Goal: Task Accomplishment & Management: Manage account settings

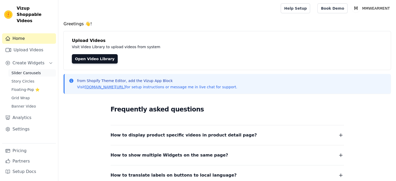
click at [38, 69] on link "Slider Carousels" at bounding box center [32, 72] width 48 height 7
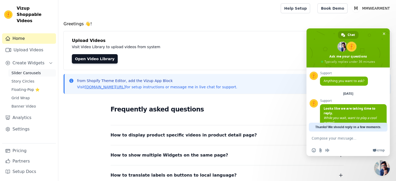
scroll to position [61, 0]
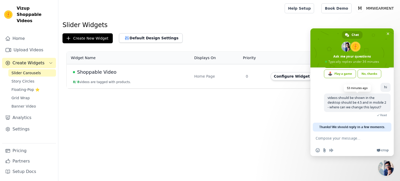
scroll to position [66, 0]
click at [338, 140] on textarea "Compose your message..." at bounding box center [347, 138] width 63 height 13
type textarea "i"
type textarea "hii"
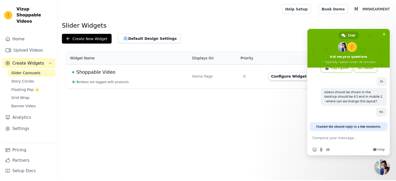
scroll to position [72, 0]
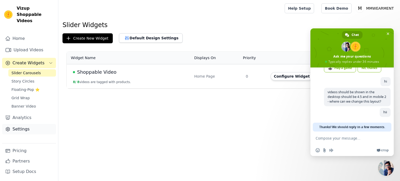
click at [20, 124] on link "Settings" at bounding box center [29, 129] width 54 height 10
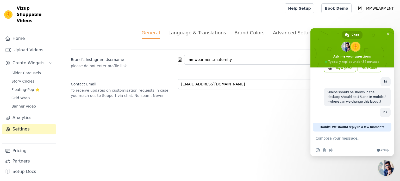
click at [194, 33] on div "Language & Translations" at bounding box center [197, 32] width 58 height 7
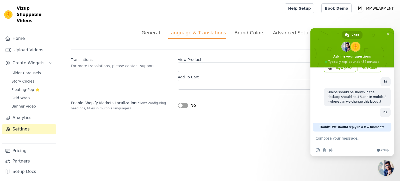
click at [243, 32] on div "Brand Colors" at bounding box center [250, 32] width 30 height 7
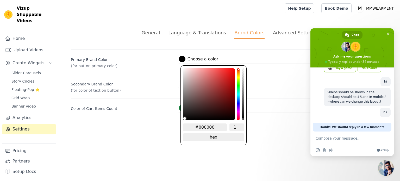
click at [197, 56] on label "#000000 Choose a color" at bounding box center [198, 59] width 39 height 7
type input "#746565"
type input "#796969"
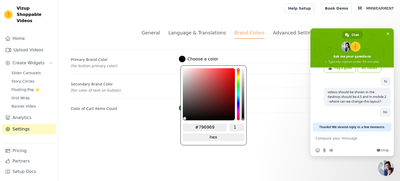
type input "#8a7d7d"
type input "#9d9393"
type input "#ada7a7"
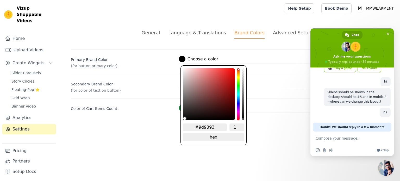
type input "#ada7a7"
type input "#c3c2c2"
type input "#d7d7d7"
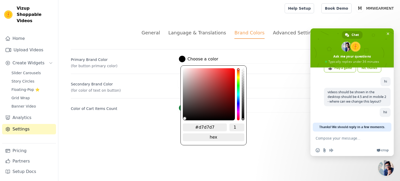
type input "#e9e9e9"
type input "#f7f7f7"
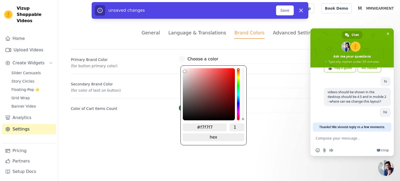
type input "#fbfbfb"
type input "#ffffff"
drag, startPoint x: 190, startPoint y: 96, endPoint x: 177, endPoint y: 60, distance: 37.5
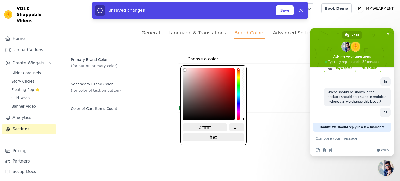
click at [177, 60] on div "Primary Brand Color (for button primary color) #ffffff Choose a color #ffffff 1…" at bounding box center [229, 58] width 317 height 19
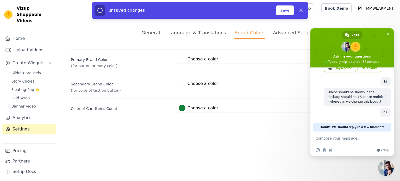
click at [167, 60] on label "Primary Brand Color" at bounding box center [122, 58] width 103 height 7
click at [183, 84] on div at bounding box center [182, 83] width 7 height 7
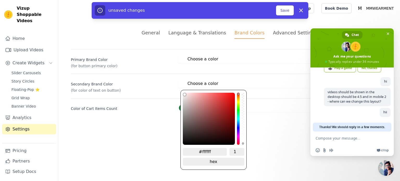
type input "#e3c7c7"
type input "#dcc1c1"
type input "#d2b8b8"
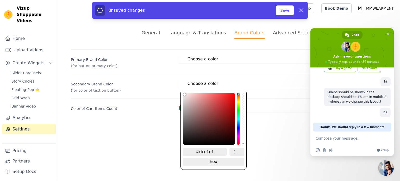
type input "#d2b8b8"
type input "#ccb3b3"
type input "#c2aaaa"
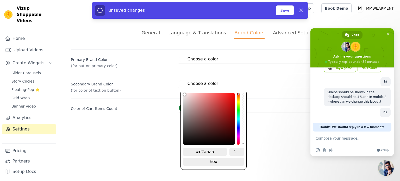
type input "#b5a0a0"
type input "#a79595"
type input "#998b8b"
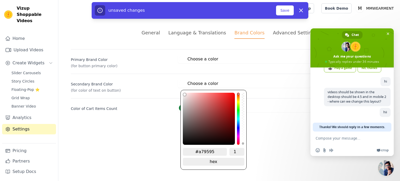
type input "#998b8b"
type input "#887e7e"
type input "#756e6e"
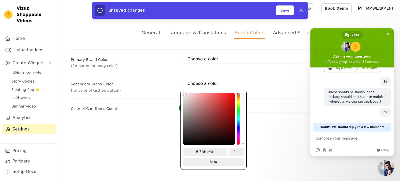
type input "#676262"
type input "#5c5858"
type input "#535050"
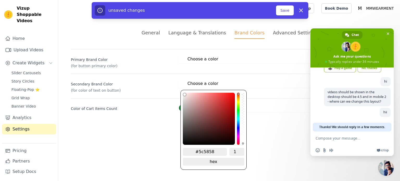
type input "#535050"
type input "#454343"
type input "#3a3939"
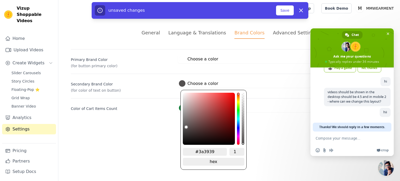
type input "#343333"
type input "#2c2c2c"
type input "#272727"
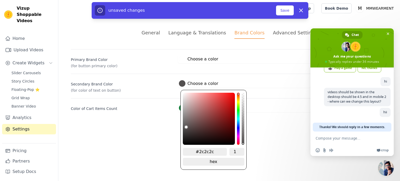
type input "#272727"
type input "#222222"
type input "#1d1d1d"
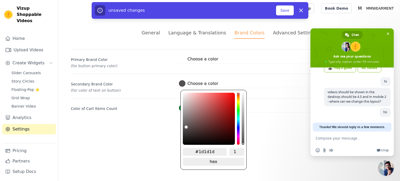
type input "#1b1a1a"
type input "#151515"
type input "#121212"
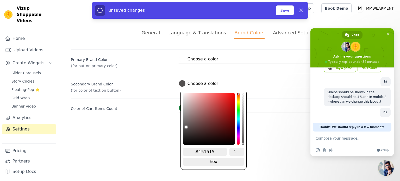
type input "#121212"
type input "#101010"
type input "#0e0e0e"
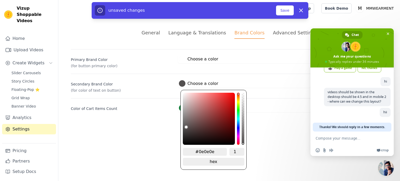
type input "#0c0c0c"
type input "#0b0b0b"
type input "#0a0a0a"
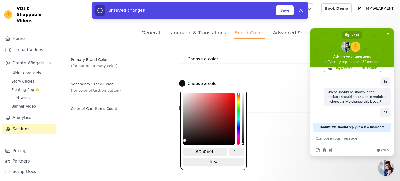
type input "#0a0a0a"
type input "#090909"
type input "#070707"
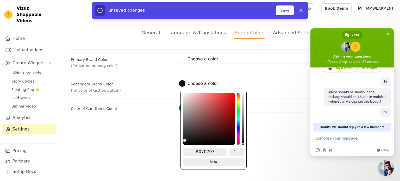
type input "#060606"
type input "#050505"
type input "#020202"
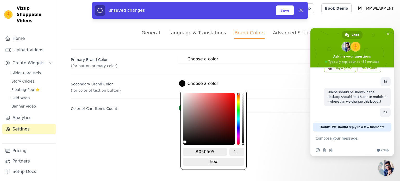
type input "#020202"
type input "#000000"
drag, startPoint x: 189, startPoint y: 97, endPoint x: 180, endPoint y: 148, distance: 51.3
click at [181, 148] on div "#000000 1 hex change to rgb" at bounding box center [214, 130] width 66 height 80
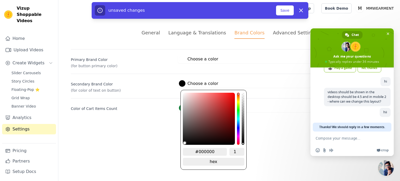
click at [175, 125] on html "Vizup Shoppable Videos Home Upload Videos Create Widgets Slider Carousels Story…" at bounding box center [200, 62] width 400 height 125
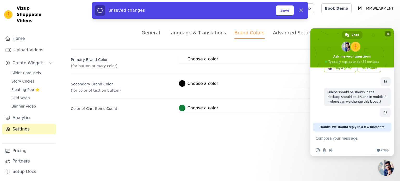
click at [387, 33] on span "Close chat" at bounding box center [388, 33] width 3 height 3
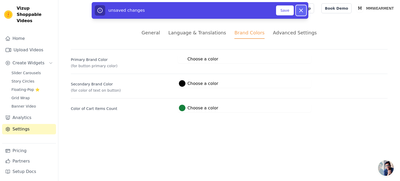
click at [300, 9] on icon at bounding box center [301, 10] width 3 height 3
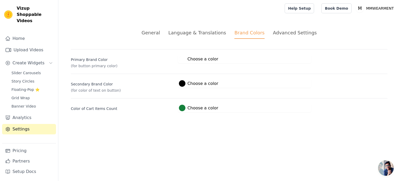
click at [289, 34] on div "Advanced Settings" at bounding box center [295, 32] width 44 height 7
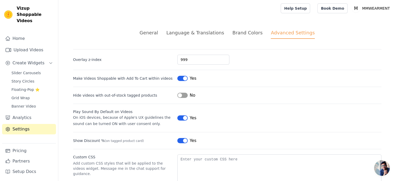
click at [239, 37] on li "Brand Colors" at bounding box center [248, 34] width 30 height 10
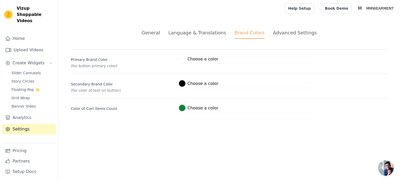
click at [185, 60] on div at bounding box center [182, 59] width 7 height 7
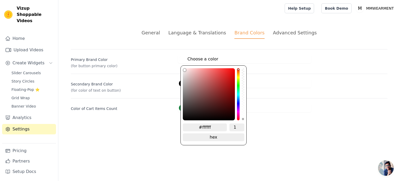
type input "#cbb4b4"
type input "#c4aeae"
type input "#bea9a9"
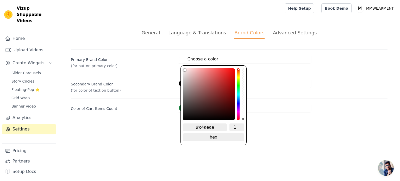
type input "#bea9a9"
type input "#ac9999"
type input "#968686"
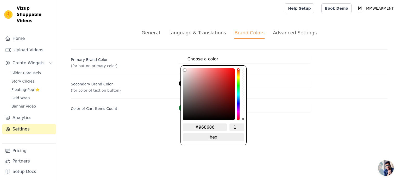
type input "#827676"
type input "#6a6363"
type input "#524d4d"
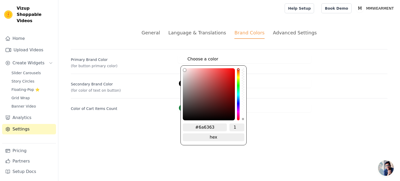
type input "#524d4d"
type input "#413f3f"
type input "#303030"
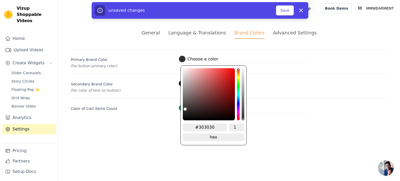
type input "#222222"
type input "#181818"
type input "#0f0f0f"
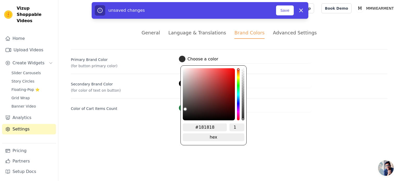
type input "#0f0f0f"
type input "#090909"
type input "#040404"
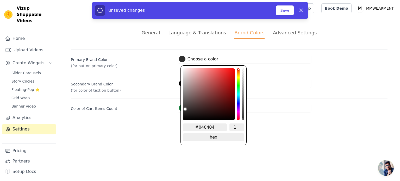
type input "#000000"
drag, startPoint x: 189, startPoint y: 81, endPoint x: 179, endPoint y: 123, distance: 43.2
click at [179, 123] on div "General Language & Translations Brand Colors Advanced Settings unsaved changes …" at bounding box center [229, 71] width 342 height 108
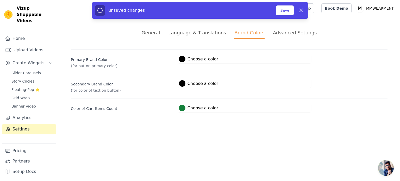
click at [164, 121] on div "General Language & Translations Brand Colors Advanced Settings unsaved changes …" at bounding box center [229, 71] width 342 height 108
click at [183, 84] on div at bounding box center [182, 83] width 7 height 7
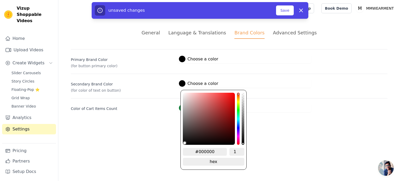
type input "#cdb5b5"
type input "#d3c0c0"
type input "#e1d1d1"
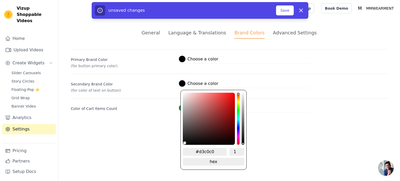
type input "#e1d1d1"
type input "#f1e9e9"
type input "#fbf8f8"
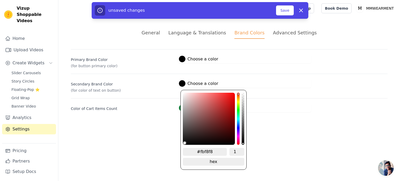
type input "#ffffff"
drag, startPoint x: 189, startPoint y: 102, endPoint x: 180, endPoint y: 88, distance: 16.3
click at [180, 88] on div "Secondary Brand Color (for color of text on button) #ffffff Choose a color #fff…" at bounding box center [229, 83] width 317 height 19
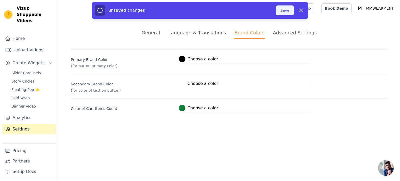
click at [281, 10] on button "Save" at bounding box center [285, 10] width 18 height 10
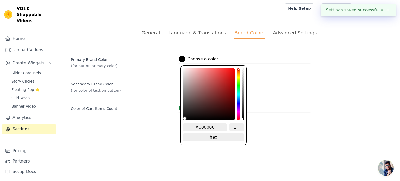
click at [181, 58] on div at bounding box center [182, 59] width 7 height 7
type input "#d5c9c9"
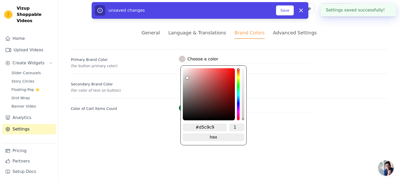
type input "#ddd6d6"
type input "#e4e4e4"
type input "#ececec"
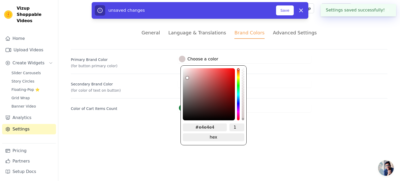
type input "#ececec"
type input "#f4f4f4"
type input "#f9f9f9"
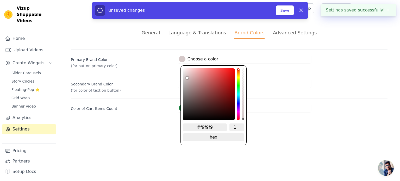
type input "#fefefe"
type input "#ffffff"
drag, startPoint x: 186, startPoint y: 76, endPoint x: 177, endPoint y: 65, distance: 13.9
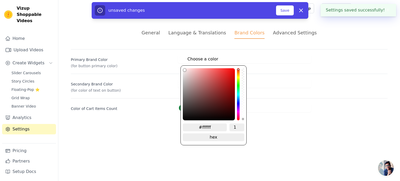
click at [177, 65] on div "Primary Brand Color (for button primary color) #ffffff Choose a color #ffffff 1…" at bounding box center [229, 58] width 317 height 19
click at [175, 76] on div "Secondary Brand Color (for color of text on button) #ffffff Choose a color #fff…" at bounding box center [229, 83] width 317 height 19
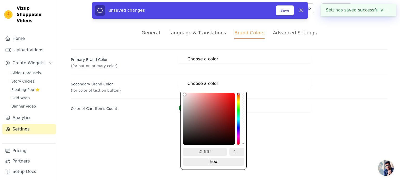
click at [183, 86] on div at bounding box center [182, 83] width 7 height 7
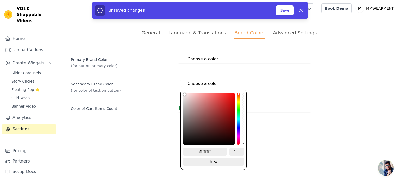
type input "#d6c3c3"
type input "#d2c0c0"
type input "#cdbbbb"
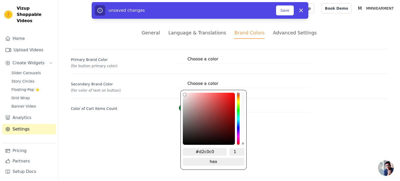
type input "#cdbbbb"
type input "#c7b5b5"
type input "#beadad"
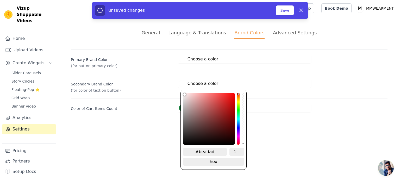
type input "#ae9f9f"
type input "#9a8e8e"
type input "#726c6c"
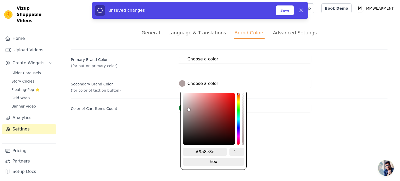
type input "#726c6c"
type input "#5a5757"
type input "#424141"
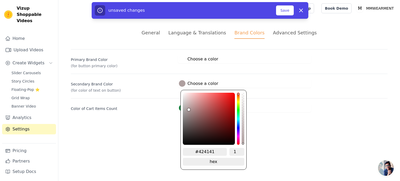
type input "#2e2e2e"
type input "#1b1b1b"
type input "#0b0b0b"
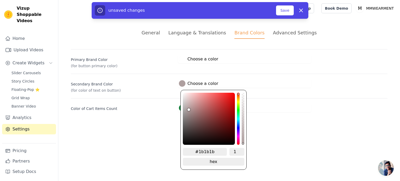
type input "#0b0b0b"
type input "#020202"
type input "#000000"
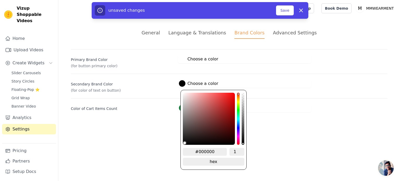
drag, startPoint x: 187, startPoint y: 100, endPoint x: 177, endPoint y: 148, distance: 48.8
click at [177, 125] on html "Vizup Shoppable Videos Home Upload Videos Create Widgets Slider Carousels Story…" at bounding box center [200, 62] width 400 height 125
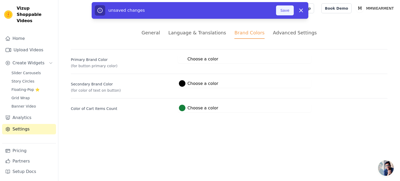
click at [284, 11] on button "Save" at bounding box center [285, 10] width 18 height 10
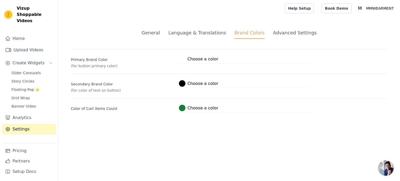
scroll to position [77, 0]
click at [181, 59] on div at bounding box center [182, 59] width 7 height 7
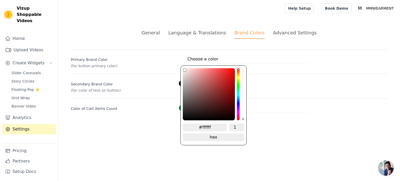
type input "#c1a7a7"
type input "#b19a9a"
type input "#a69191"
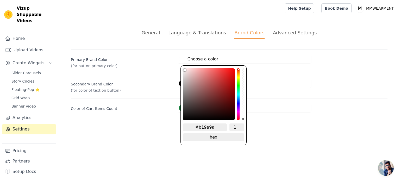
type input "#a69191"
type input "#968585"
type input "#8b7e7e"
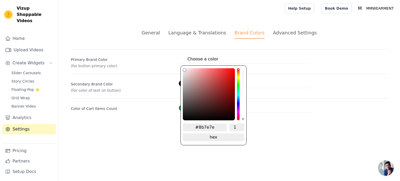
type input "#7c7373"
type input "#736c6c"
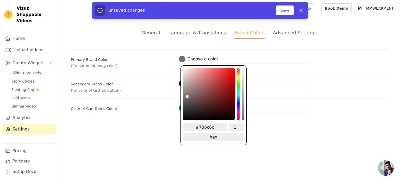
type input "#676363"
type input "#605c5c"
drag, startPoint x: 190, startPoint y: 83, endPoint x: 179, endPoint y: 122, distance: 40.5
click at [179, 122] on div "General Language & Translations Brand Colors Advanced Settings unsaved changes …" at bounding box center [229, 71] width 342 height 108
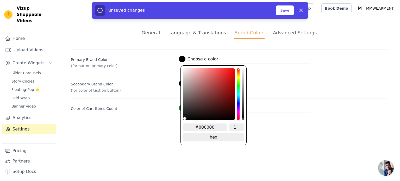
click at [172, 121] on div "General Language & Translations Brand Colors Advanced Settings unsaved changes …" at bounding box center [229, 71] width 342 height 108
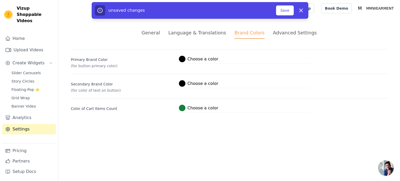
click at [183, 81] on div at bounding box center [182, 83] width 7 height 7
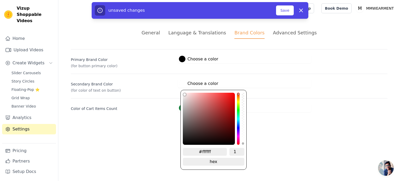
drag, startPoint x: 186, startPoint y: 102, endPoint x: 178, endPoint y: 89, distance: 15.2
click at [178, 89] on div "Secondary Brand Color (for color of text on button) #ffffff Choose a color #fff…" at bounding box center [229, 83] width 317 height 19
click at [159, 121] on div "General Language & Translations Brand Colors Advanced Settings unsaved changes …" at bounding box center [229, 71] width 342 height 108
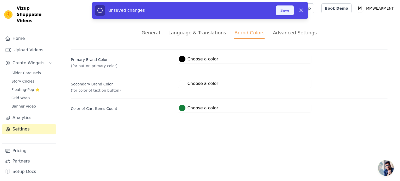
click at [285, 11] on button "Save" at bounding box center [285, 10] width 18 height 10
